Goal: Task Accomplishment & Management: Complete application form

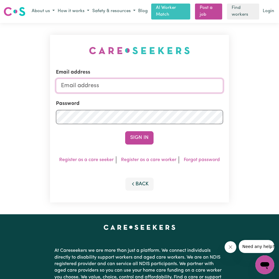
click at [127, 87] on input "Email address" at bounding box center [139, 86] width 167 height 14
type input "[EMAIL_ADDRESS][DOMAIN_NAME]"
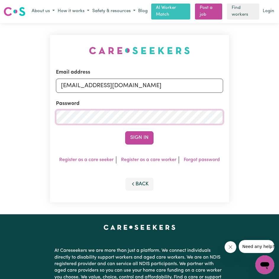
click at [125, 131] on button "Sign In" at bounding box center [139, 137] width 28 height 13
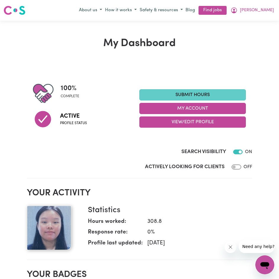
click at [189, 97] on link "Submit Hours" at bounding box center [192, 94] width 106 height 11
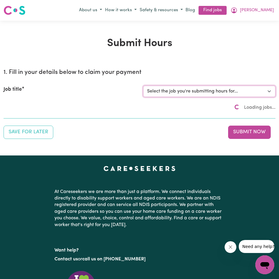
click at [188, 92] on select "Select the job you're submitting hours for..." at bounding box center [209, 91] width 133 height 11
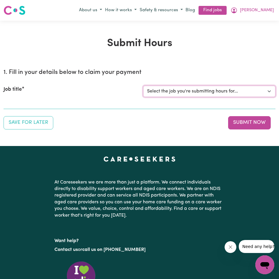
select select "4878"
click at [143, 86] on select "Select the job you're submitting hours for... [[PERSON_NAME]] Disability support" at bounding box center [209, 91] width 133 height 11
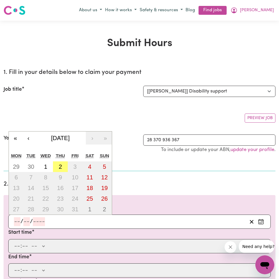
click at [15, 220] on input "number" at bounding box center [17, 221] width 7 height 9
click at [64, 167] on button "2" at bounding box center [60, 167] width 15 height 11
type input "[DATE]"
type input "2"
type input "10"
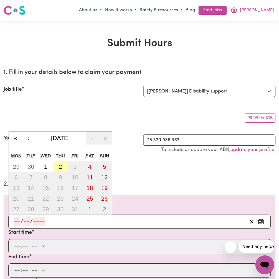
type input "2025"
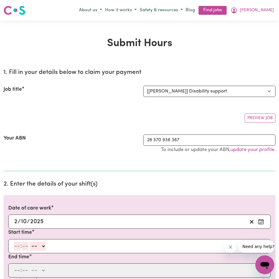
scroll to position [99, 0]
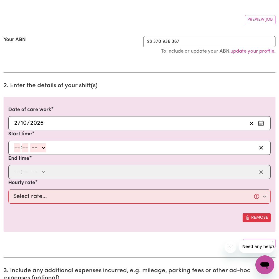
click at [17, 146] on input "number" at bounding box center [17, 147] width 7 height 9
type input "3"
type input "00"
select select "pm"
type input "15:00"
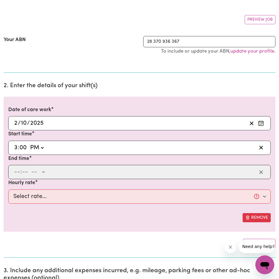
type input "0"
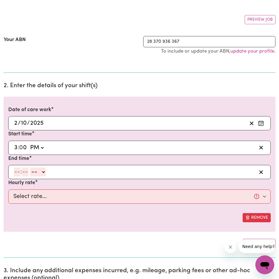
click at [17, 168] on input "number" at bounding box center [17, 172] width 7 height 9
type input "4"
type input "0"
select select "pm"
type input "16:00"
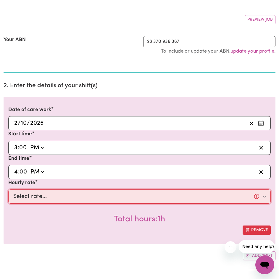
click at [44, 192] on select "Select rate... $44.70 (Weekday) $62.69 ([DATE]) $80.71 ([DATE]) $98.61 (Public …" at bounding box center [139, 197] width 262 height 14
select select "44.7-Weekday"
click at [8, 190] on select "Select rate... $44.70 (Weekday) $62.69 ([DATE]) $80.71 ([DATE]) $98.61 (Public …" at bounding box center [139, 197] width 262 height 14
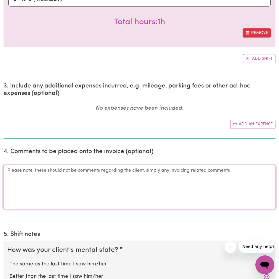
click at [100, 177] on textarea "Comments" at bounding box center [140, 187] width 272 height 44
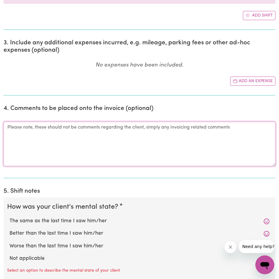
scroll to position [444, 0]
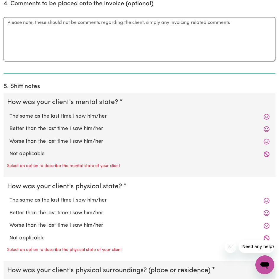
click at [91, 120] on label "The same as the last time I saw him/her" at bounding box center [139, 117] width 260 height 8
click at [9, 113] on input "The same as the last time I saw him/her" at bounding box center [9, 112] width 0 height 0
radio input "true"
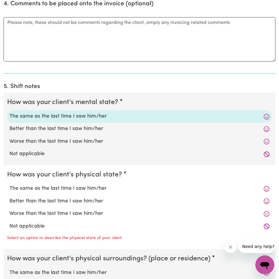
click at [94, 184] on div "The same as the last time I saw him/her" at bounding box center [139, 189] width 265 height 12
click at [95, 188] on label "The same as the last time I saw him/her" at bounding box center [139, 189] width 260 height 8
click at [9, 185] on input "The same as the last time I saw him/her" at bounding box center [9, 185] width 0 height 0
radio input "true"
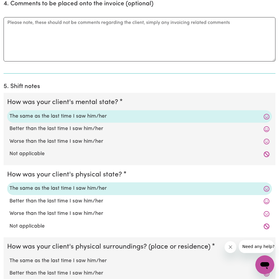
scroll to position [592, 0]
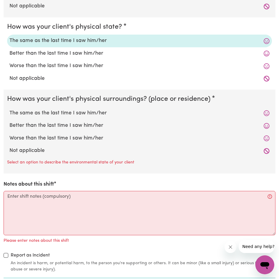
click at [90, 114] on label "The same as the last time I saw him/her" at bounding box center [139, 113] width 260 height 8
click at [9, 109] on input "The same as the last time I saw him/her" at bounding box center [9, 109] width 0 height 0
radio input "true"
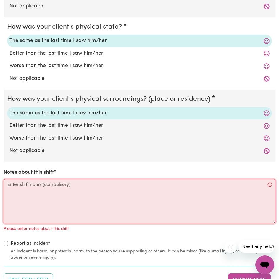
click at [82, 202] on textarea "Notes about this shift" at bounding box center [140, 201] width 272 height 44
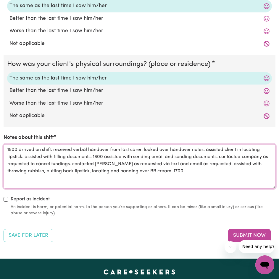
scroll to position [641, 0]
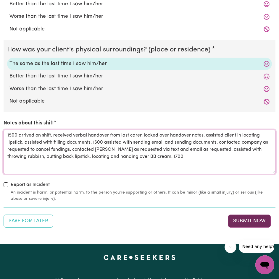
type textarea "1500 arrived on shift. received verbal handover from last carer. looked over ha…"
click at [261, 222] on button "Submit Now" at bounding box center [249, 221] width 43 height 13
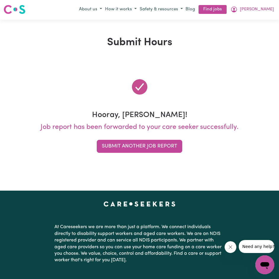
scroll to position [0, 0]
